Goal: Task Accomplishment & Management: Use online tool/utility

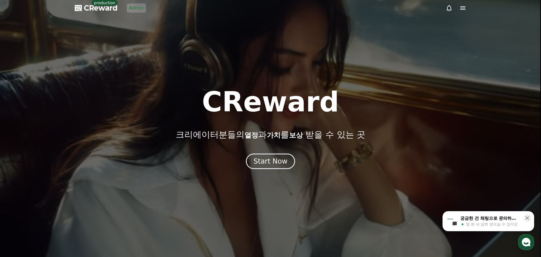
drag, startPoint x: 127, startPoint y: 56, endPoint x: 131, endPoint y: 27, distance: 29.4
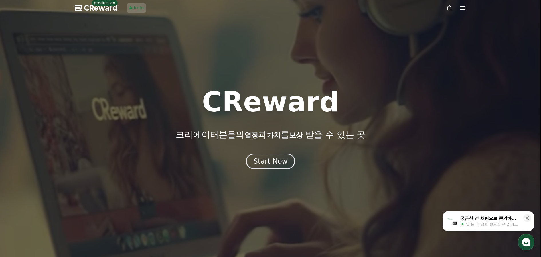
click at [128, 54] on div at bounding box center [270, 128] width 541 height 257
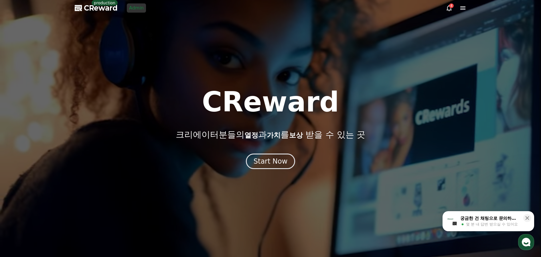
click at [134, 7] on link "Admin" at bounding box center [136, 7] width 19 height 9
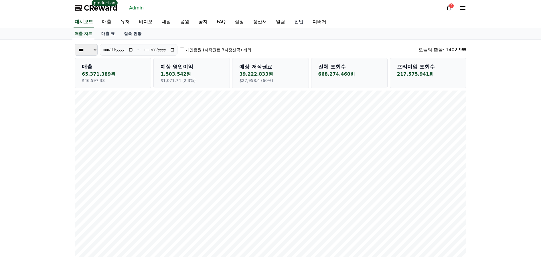
click at [290, 21] on link "팝업" at bounding box center [299, 22] width 18 height 12
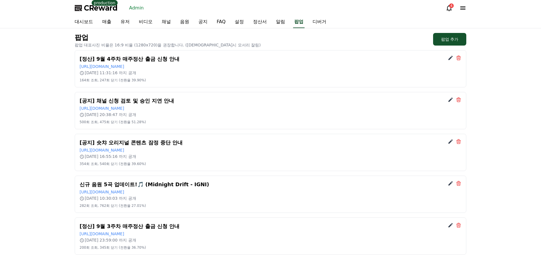
click at [448, 36] on button "팝업 추가" at bounding box center [449, 39] width 33 height 13
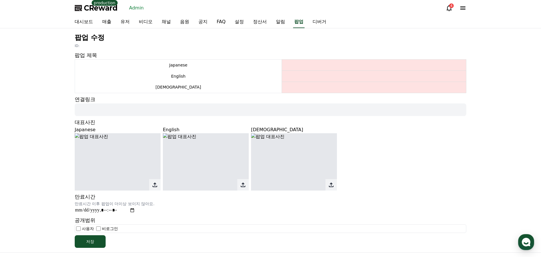
click at [439, 151] on div "Japanese English Korean" at bounding box center [271, 158] width 392 height 64
click at [432, 128] on div "Japanese English Korean" at bounding box center [271, 158] width 392 height 64
drag, startPoint x: 423, startPoint y: 168, endPoint x: 473, endPoint y: 3, distance: 172.6
click at [423, 168] on div "Japanese English Korean" at bounding box center [271, 158] width 392 height 64
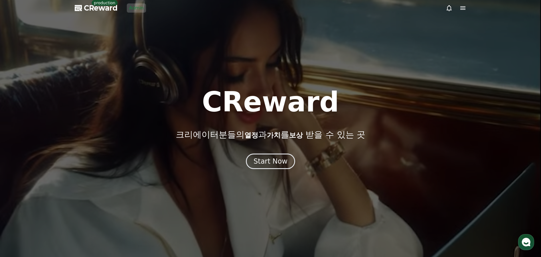
drag, startPoint x: 169, startPoint y: 40, endPoint x: 140, endPoint y: 11, distance: 41.1
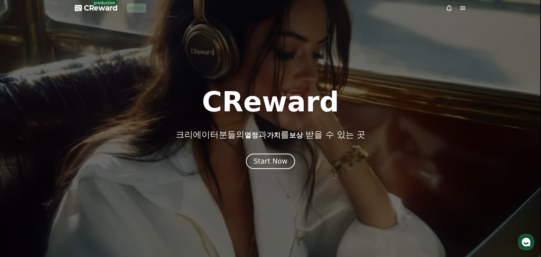
click at [168, 40] on div at bounding box center [270, 128] width 541 height 257
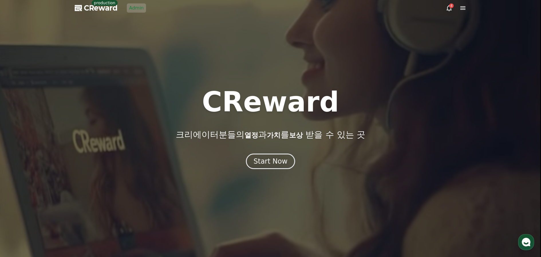
click at [130, 1] on div at bounding box center [270, 128] width 541 height 257
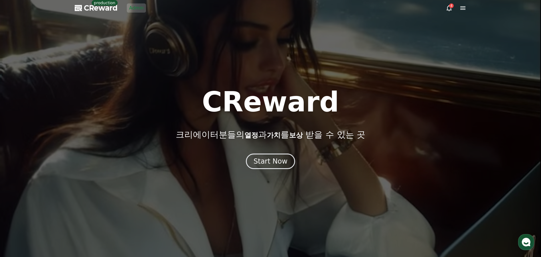
click at [131, 5] on link "Admin" at bounding box center [136, 7] width 19 height 9
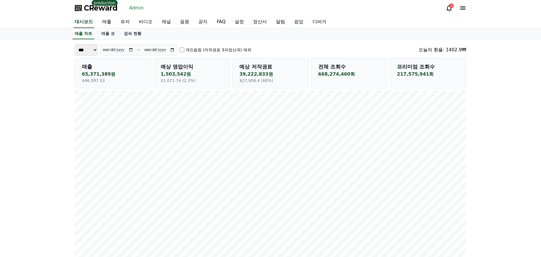
click at [290, 22] on link "팝업" at bounding box center [299, 22] width 18 height 12
